Goal: Transaction & Acquisition: Purchase product/service

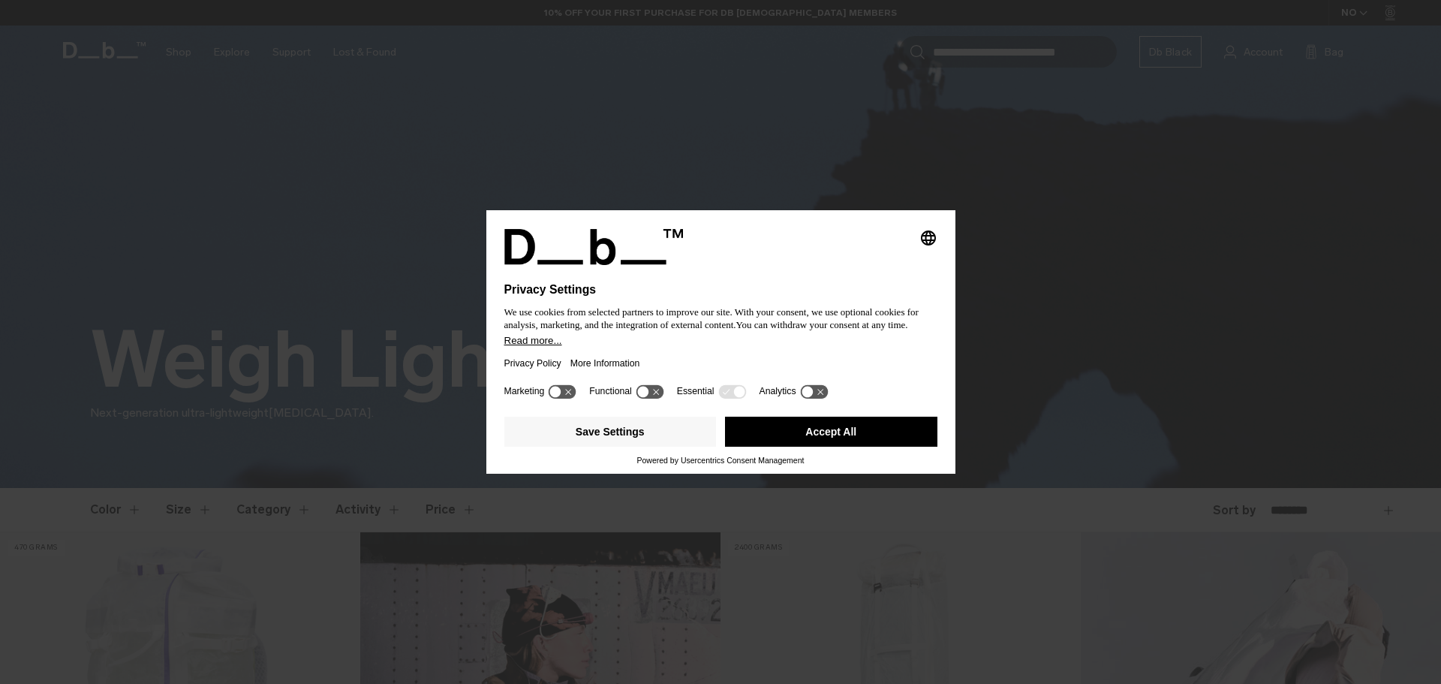
click at [644, 351] on div "More Information" at bounding box center [610, 363] width 79 height 35
click at [823, 435] on button "Accept All" at bounding box center [831, 432] width 212 height 30
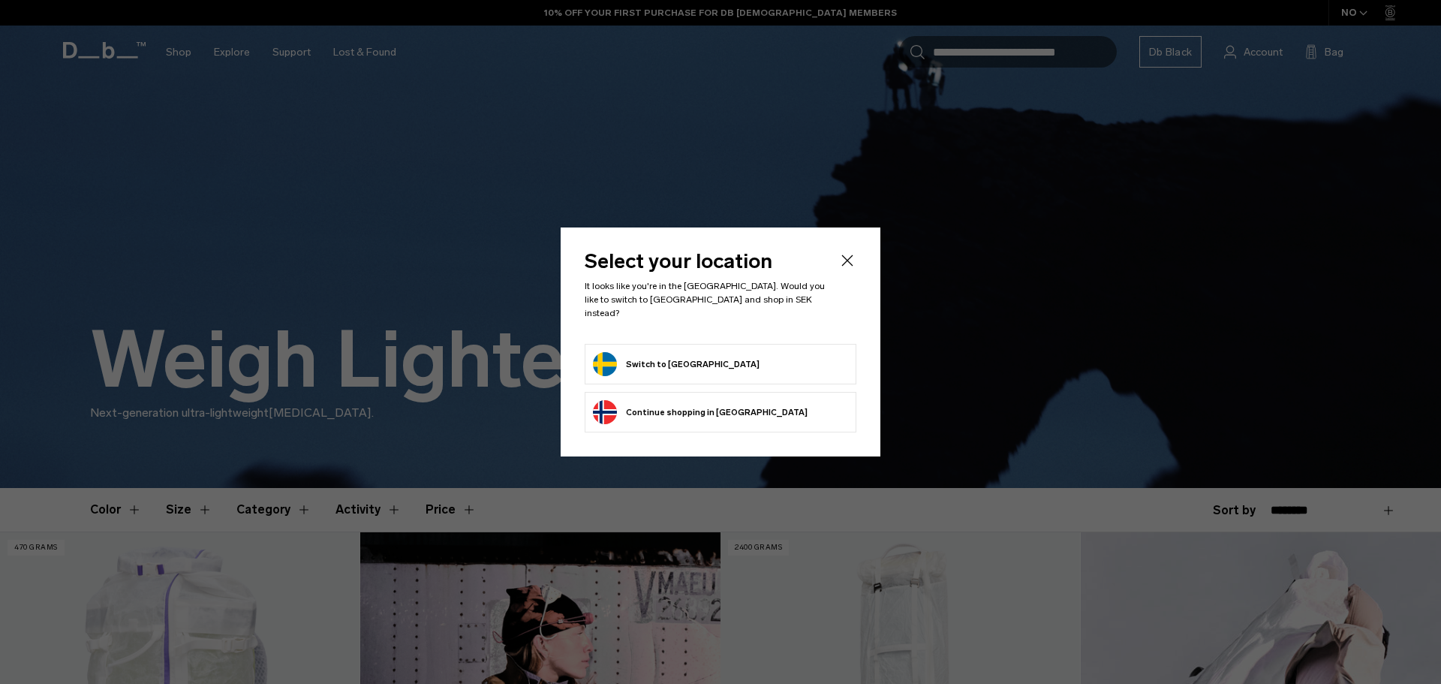
click at [705, 365] on form "Switch to Sweden" at bounding box center [720, 364] width 255 height 24
click at [611, 360] on button "Switch to Sweden" at bounding box center [676, 364] width 167 height 24
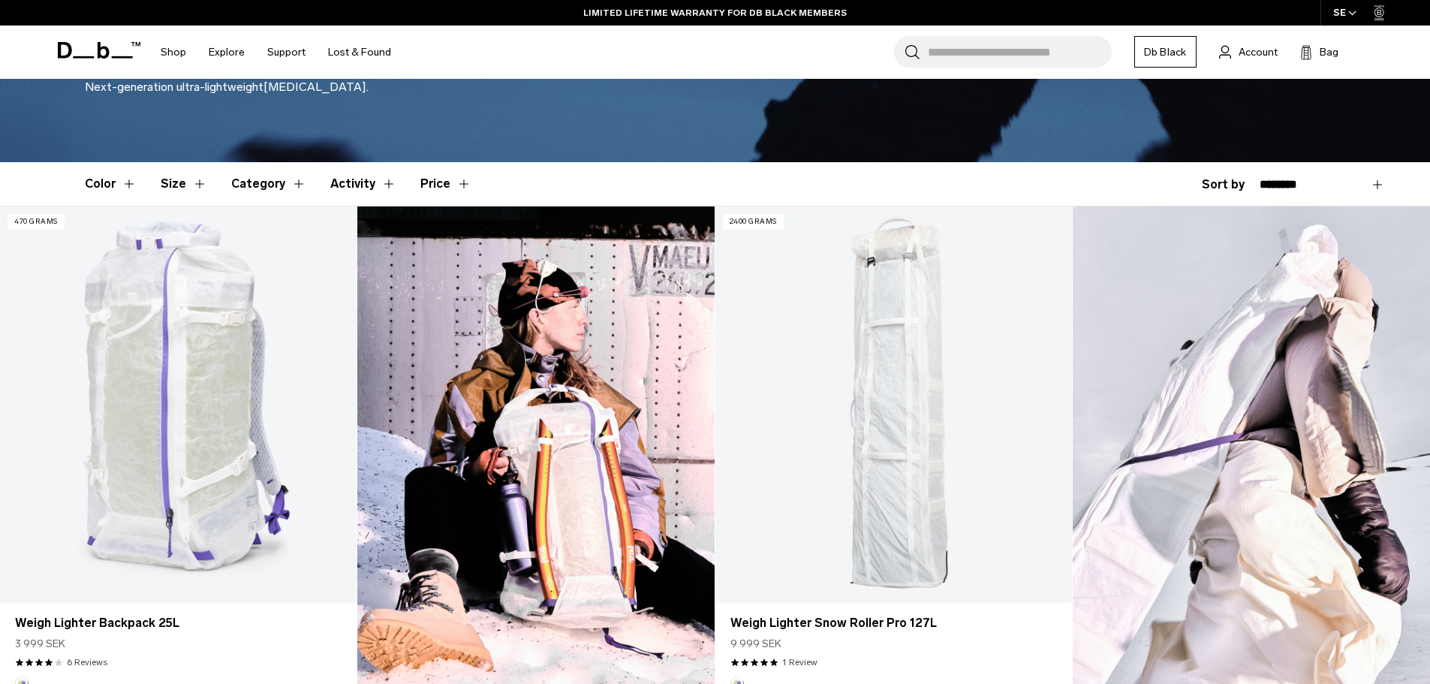
scroll to position [450, 0]
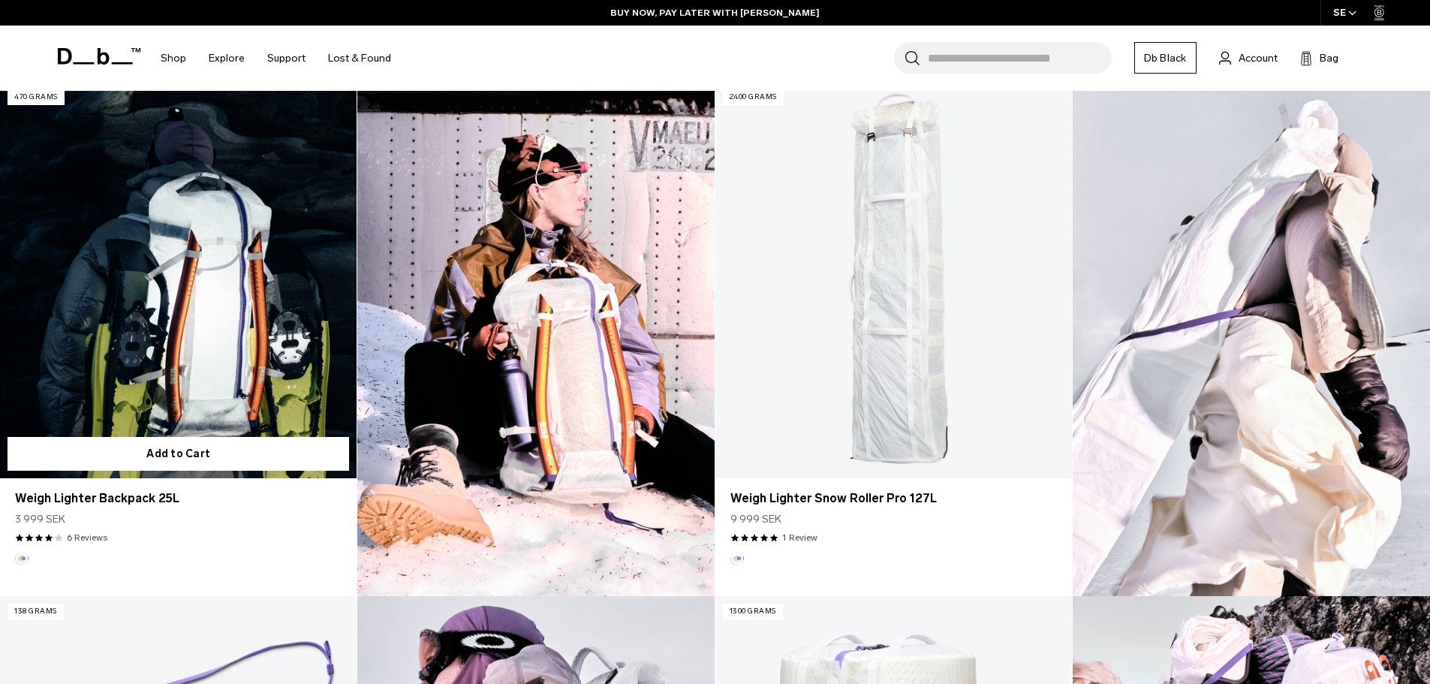
click at [191, 303] on link "Weigh Lighter Backpack 25L" at bounding box center [178, 280] width 357 height 396
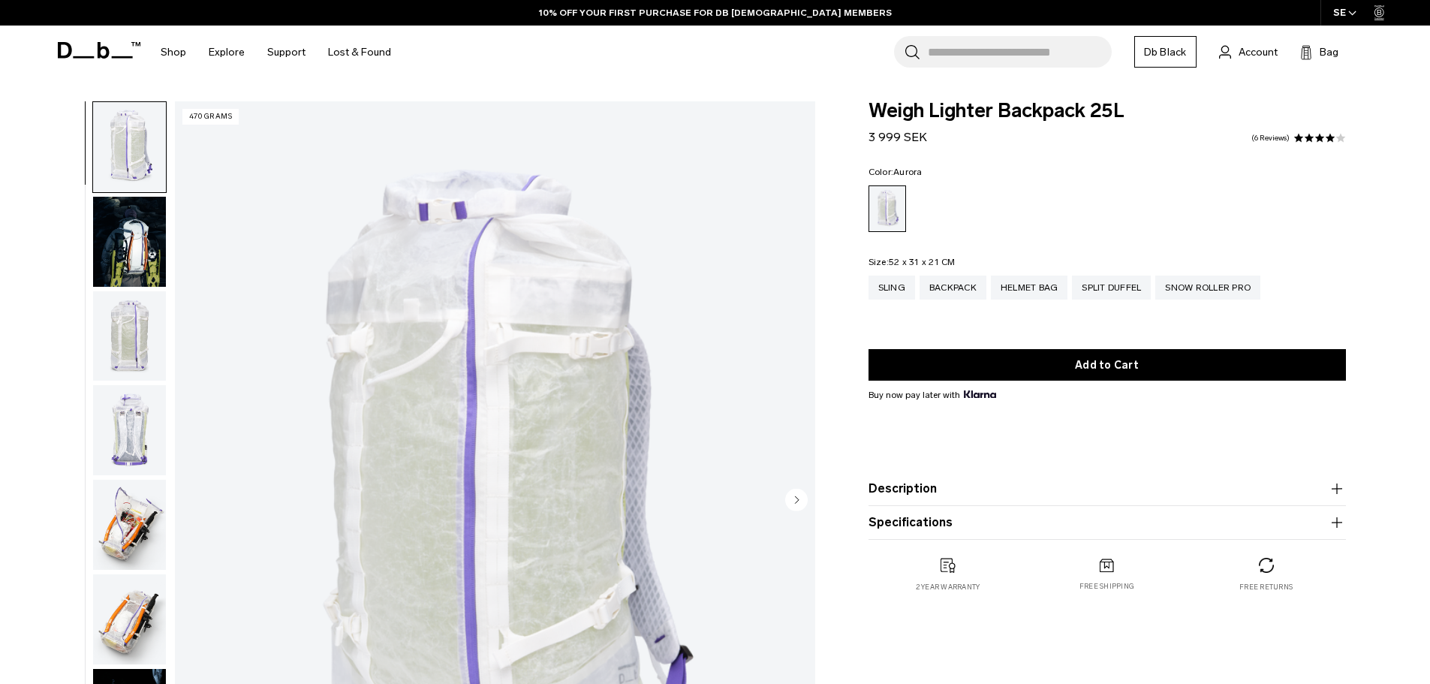
click at [128, 270] on img "button" at bounding box center [129, 242] width 73 height 90
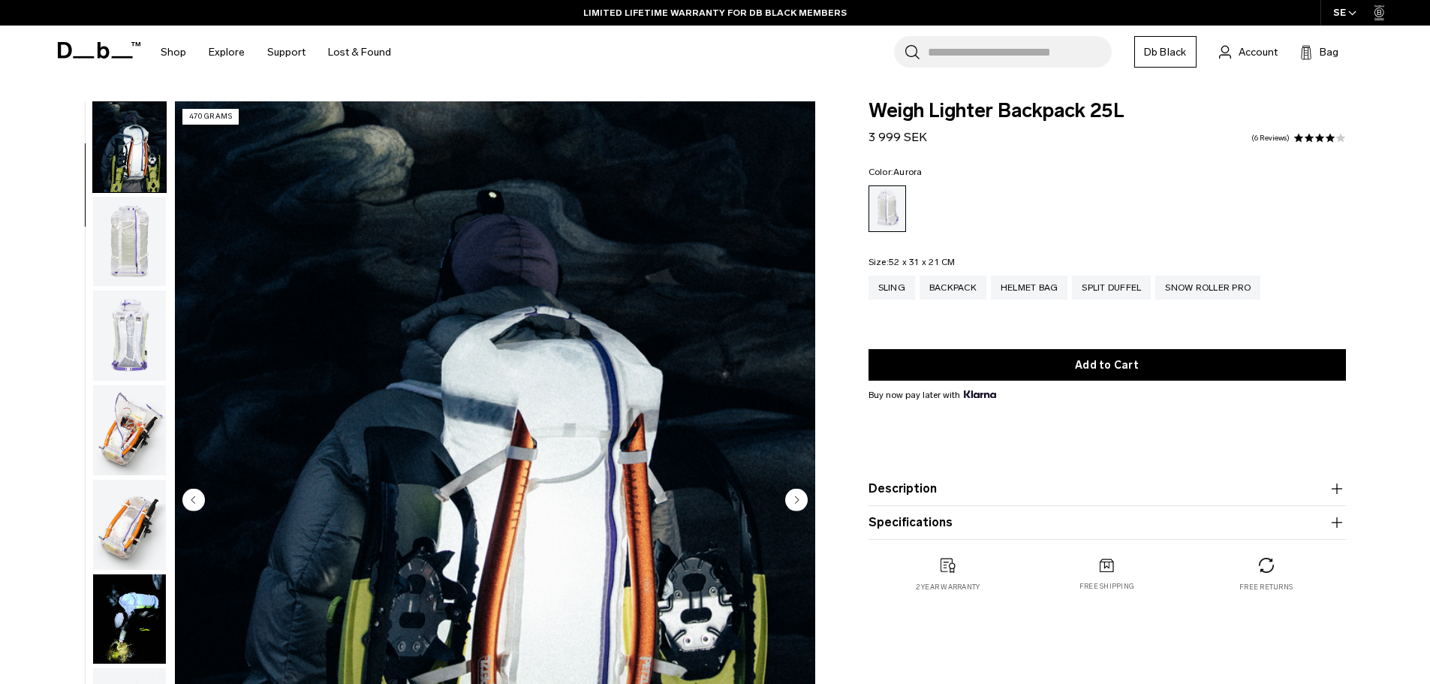
click at [141, 339] on img "button" at bounding box center [129, 336] width 73 height 90
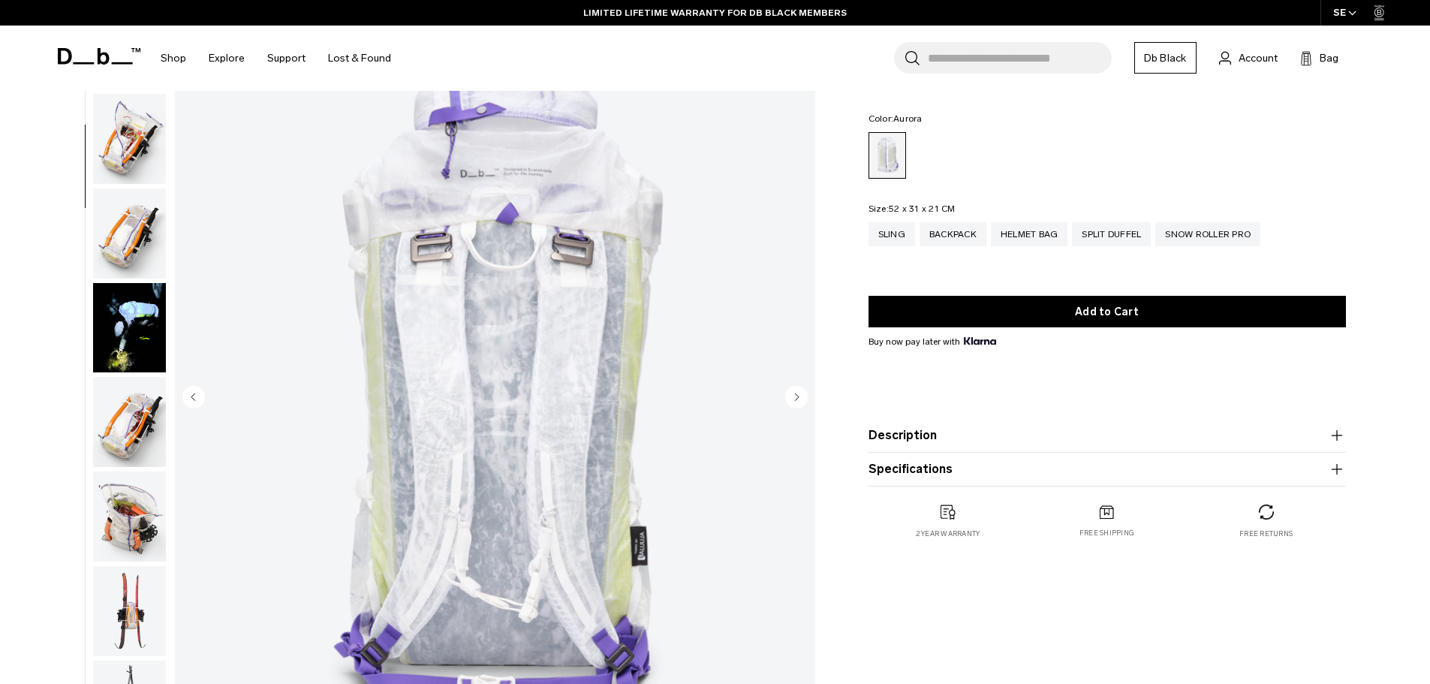
scroll to position [75, 0]
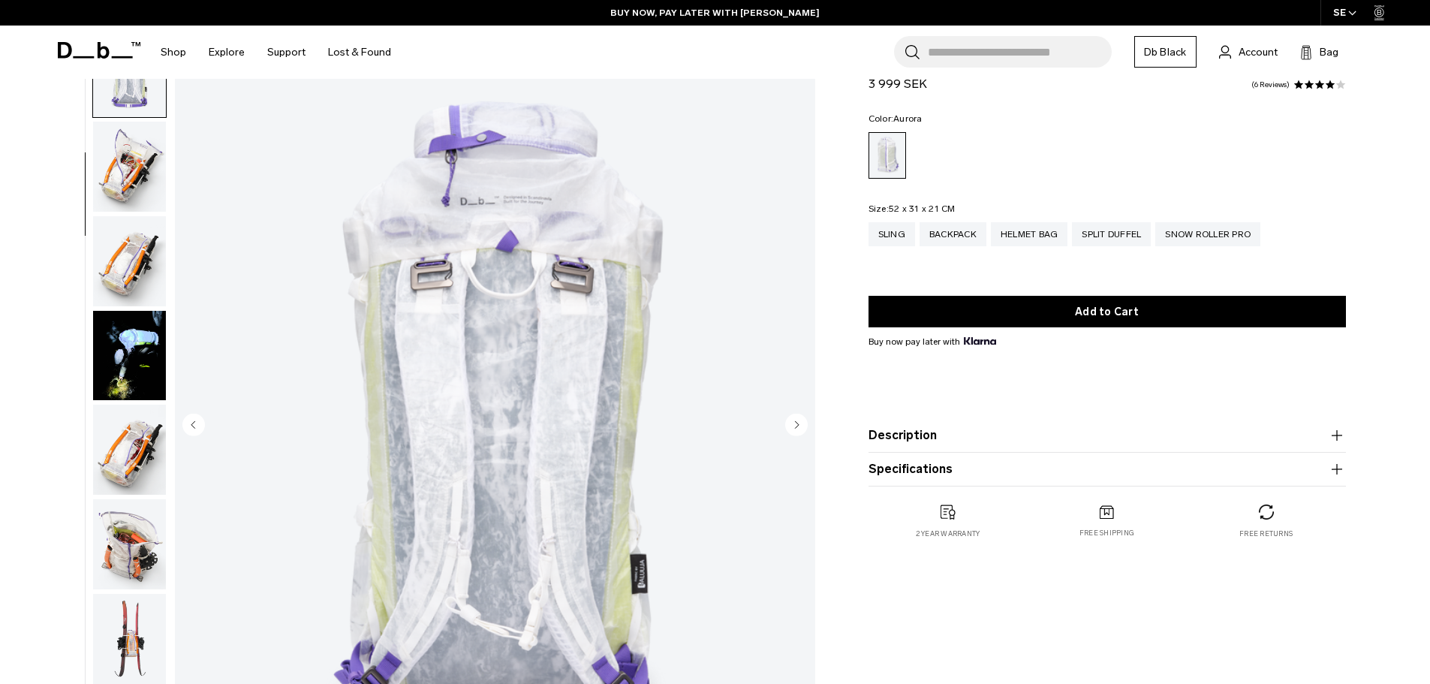
click at [125, 480] on img "button" at bounding box center [129, 450] width 73 height 90
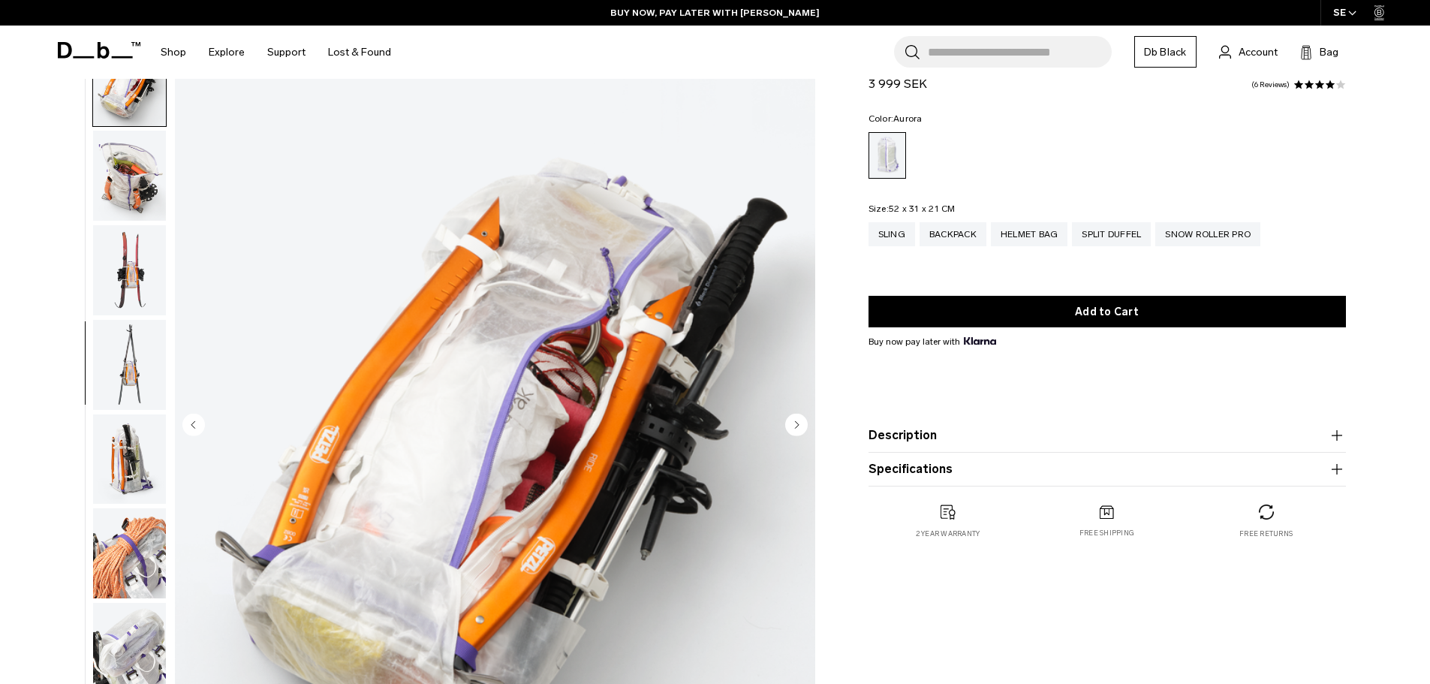
scroll to position [661, 0]
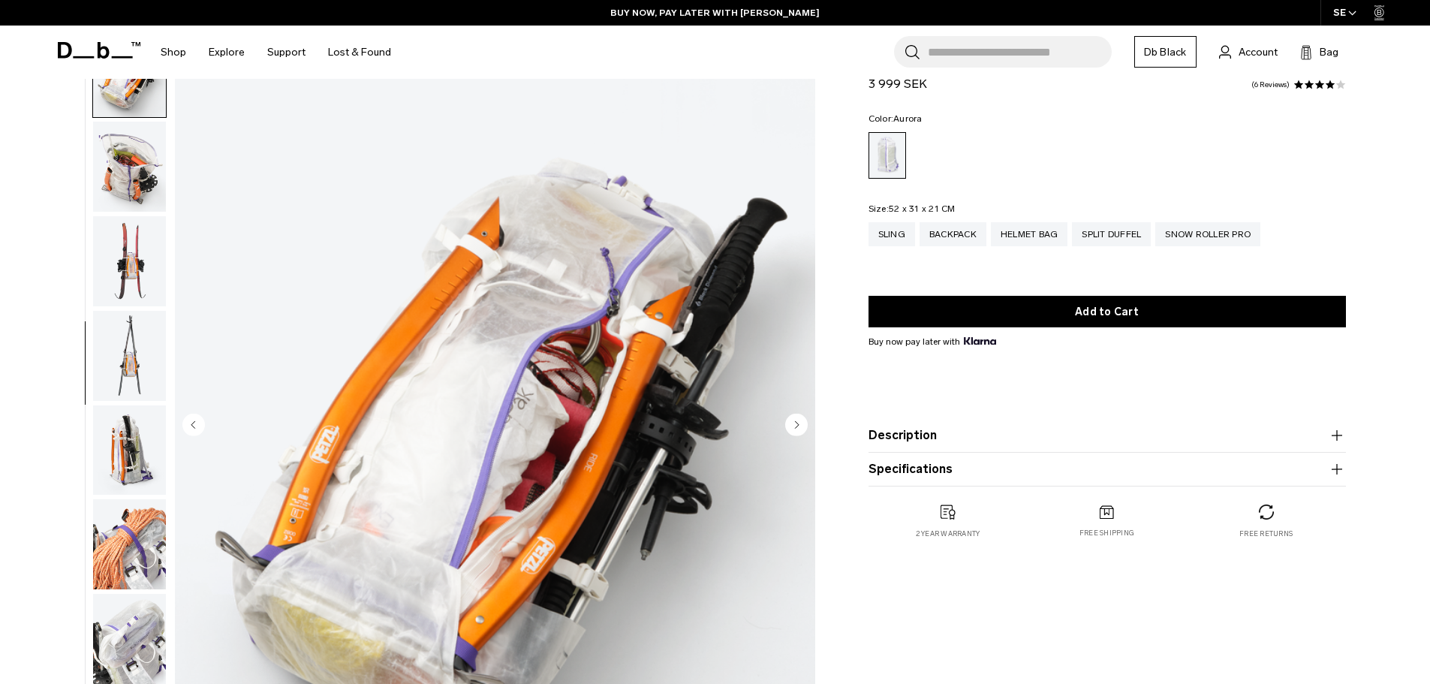
click at [118, 550] on img "button" at bounding box center [129, 544] width 73 height 90
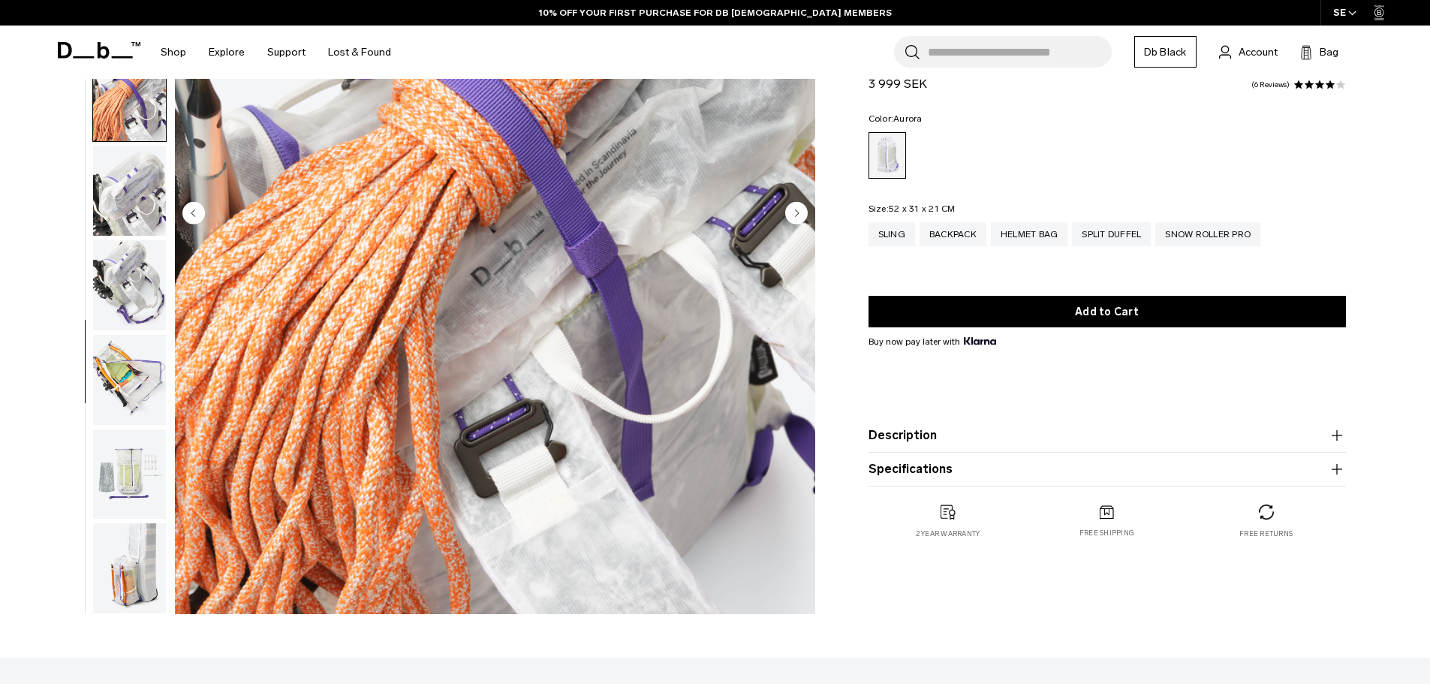
scroll to position [300, 0]
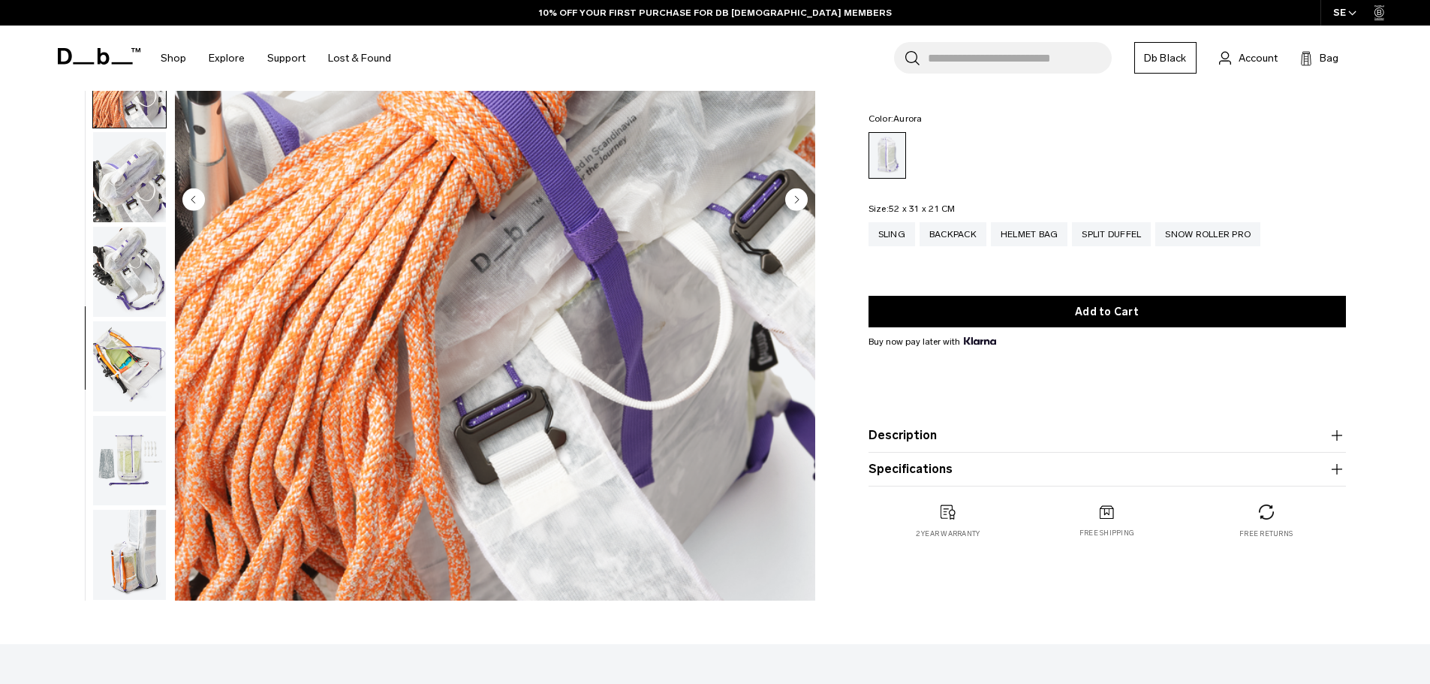
click at [119, 487] on img "button" at bounding box center [129, 461] width 73 height 90
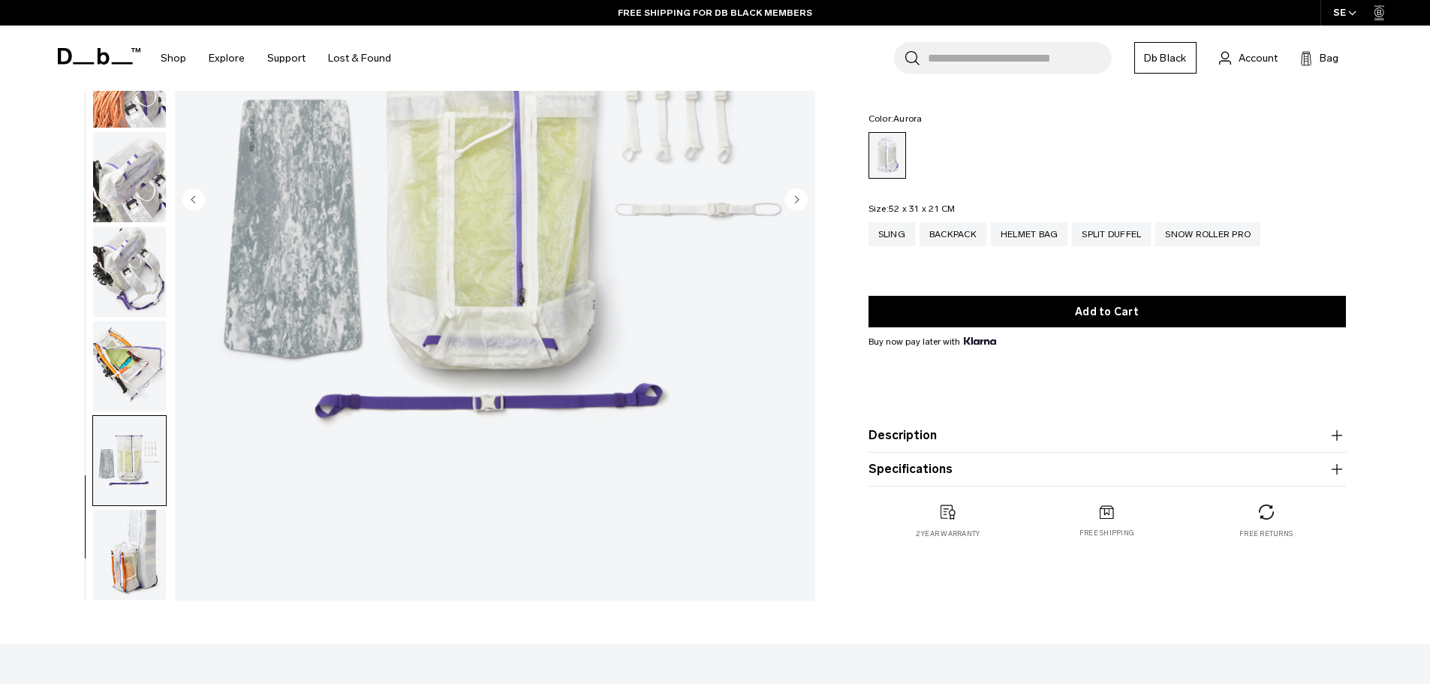
click at [156, 553] on img "button" at bounding box center [129, 555] width 73 height 90
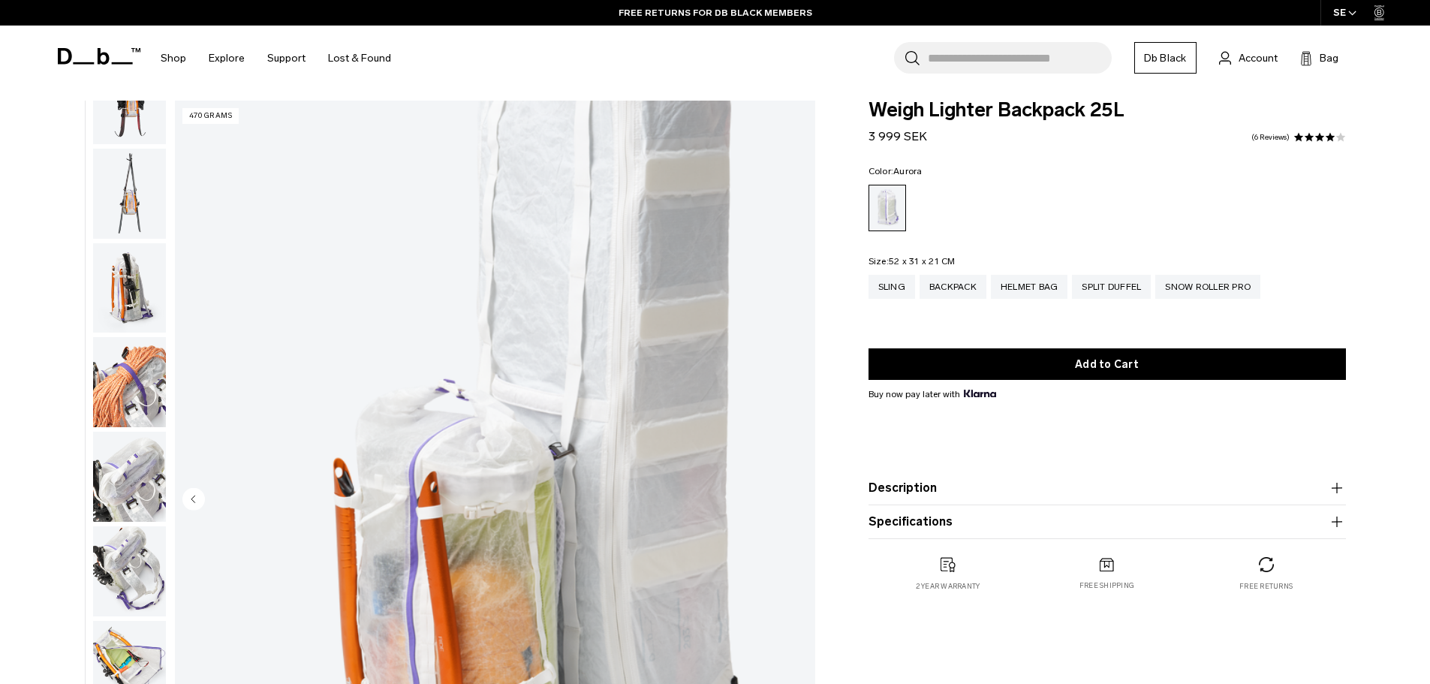
scroll to position [0, 0]
